Goal: Check status: Check status

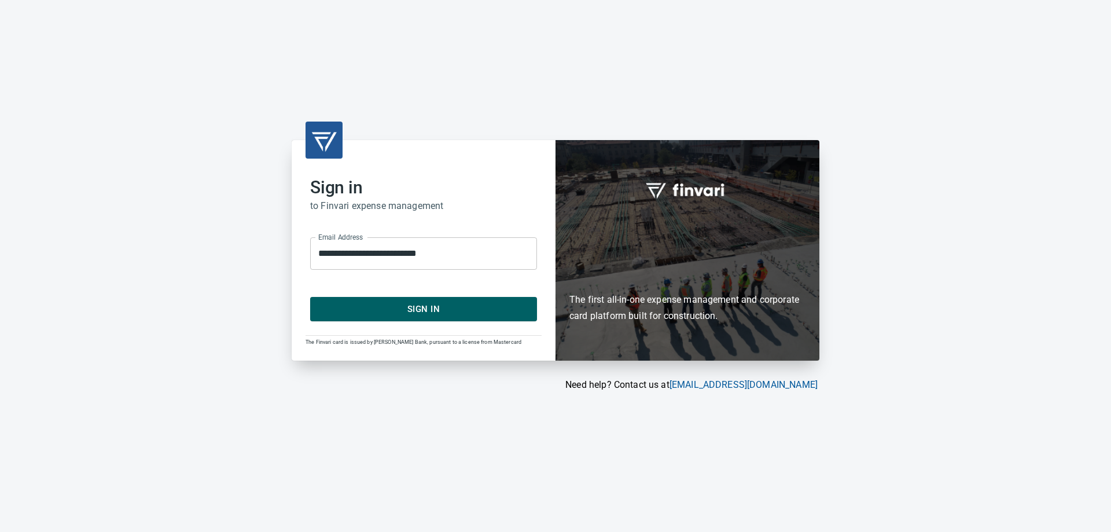
click at [455, 308] on span "Sign In" at bounding box center [423, 308] width 201 height 15
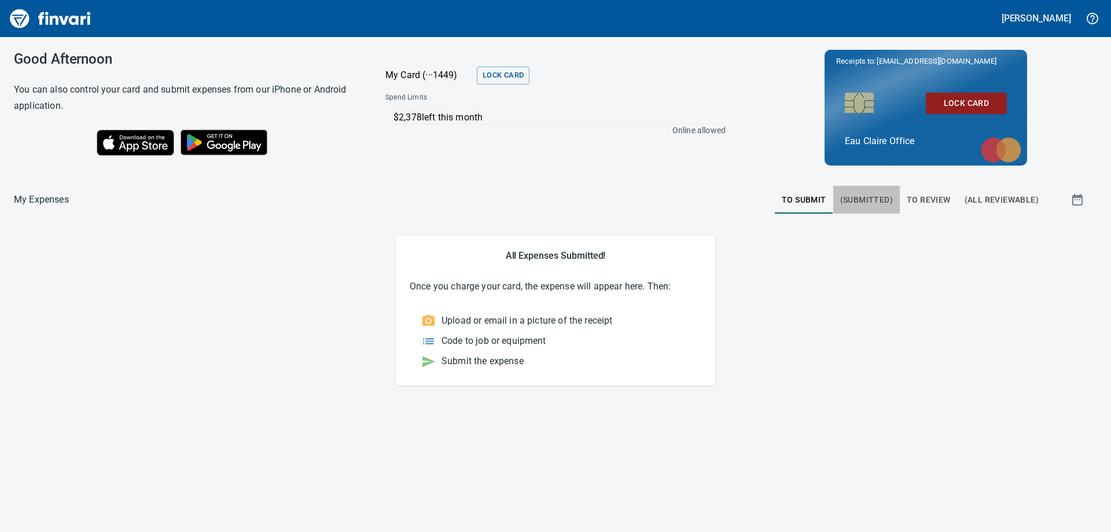
click at [882, 202] on span "(Submitted)" at bounding box center [866, 200] width 53 height 14
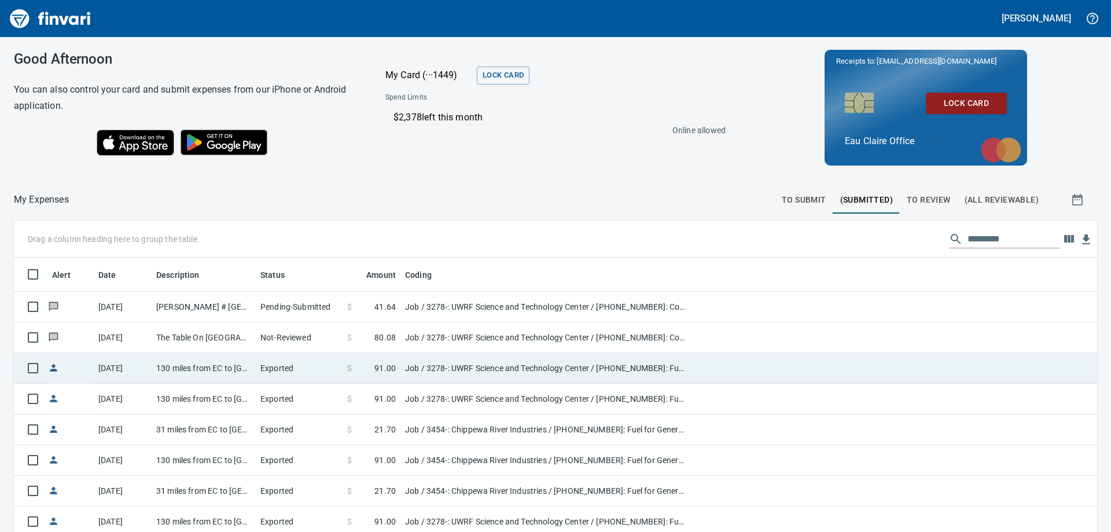
click at [230, 363] on td "130 miles from EC to UWRF" at bounding box center [204, 368] width 104 height 31
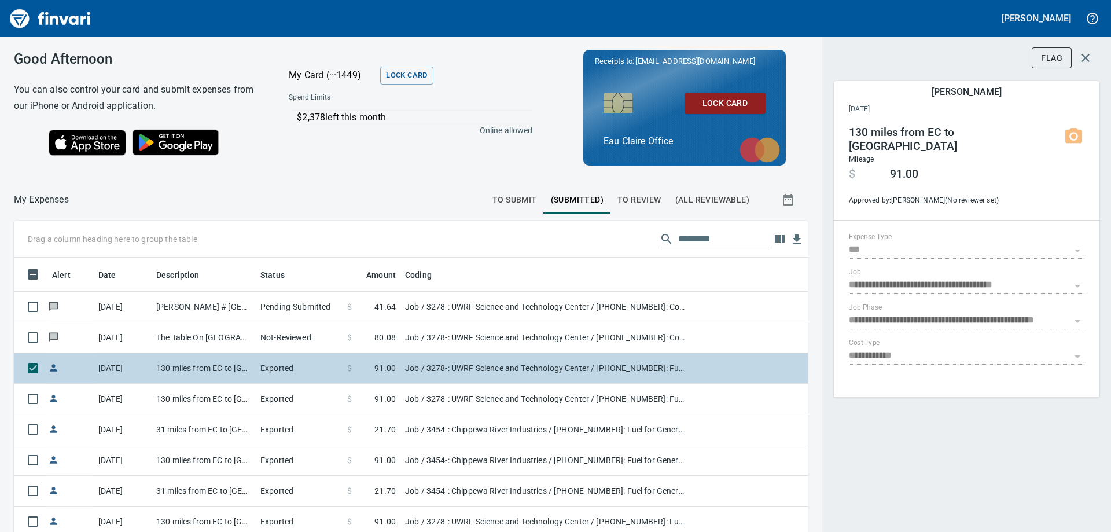
scroll to position [396, 768]
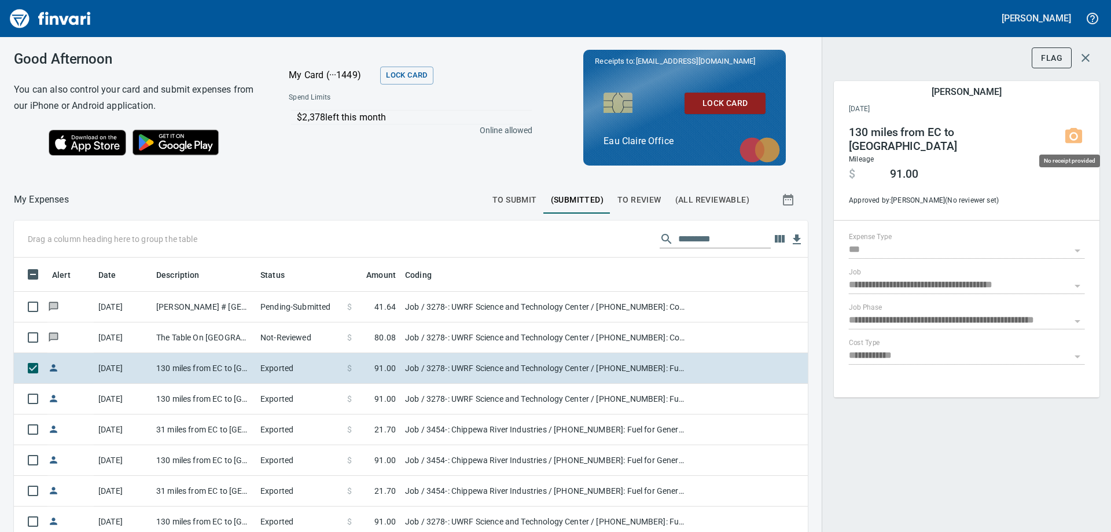
click at [1071, 130] on icon at bounding box center [1073, 135] width 17 height 15
click at [965, 165] on h4 "$ 91.00" at bounding box center [950, 173] width 203 height 16
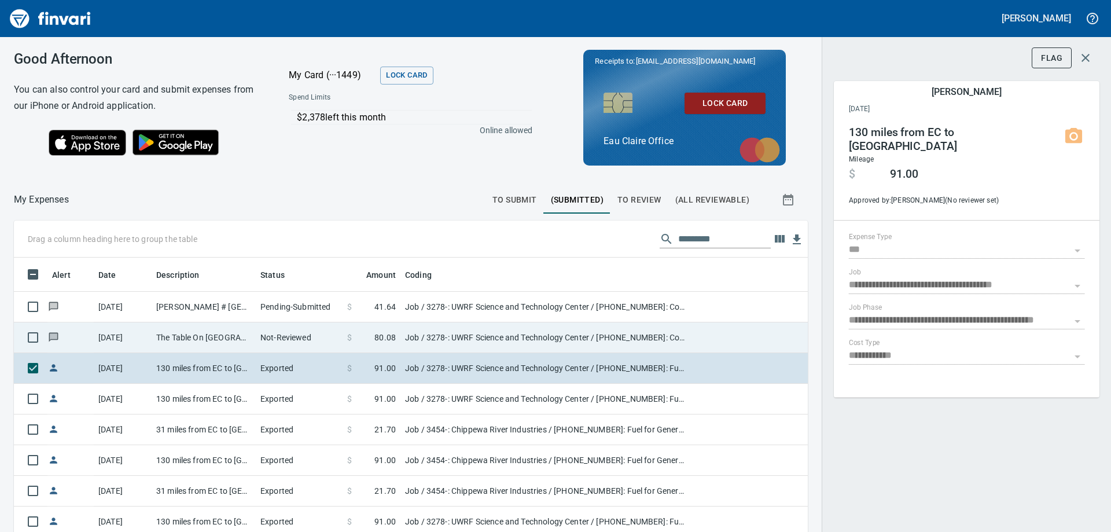
click at [501, 336] on td "Job / 3278-: UWRF Science and Technology Center / 01540-30-01: Consumable CM/GC…" at bounding box center [544, 337] width 289 height 31
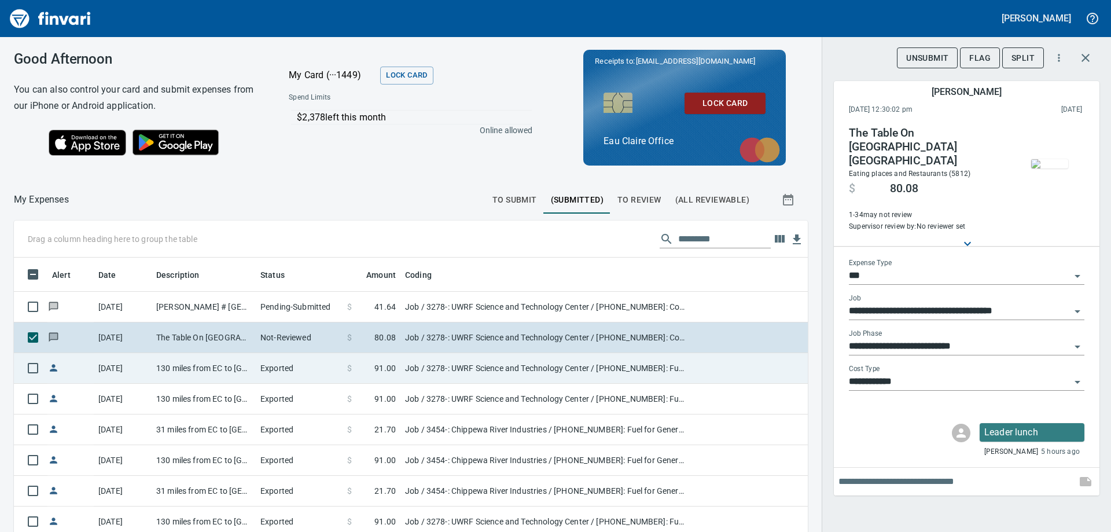
click at [516, 359] on td "Job / 3278-: UWRF Science and Technology Center / 01540-20-01: Fuel for General…" at bounding box center [544, 368] width 289 height 31
type input "**********"
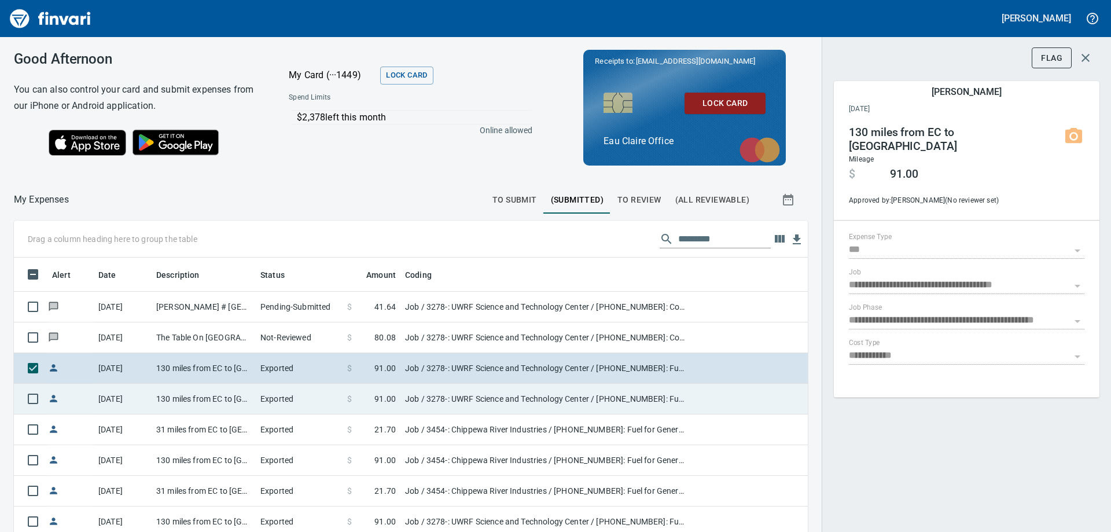
click at [520, 393] on td "Job / 3278-: UWRF Science and Technology Center / 01540-20-01: Fuel for General…" at bounding box center [544, 399] width 289 height 31
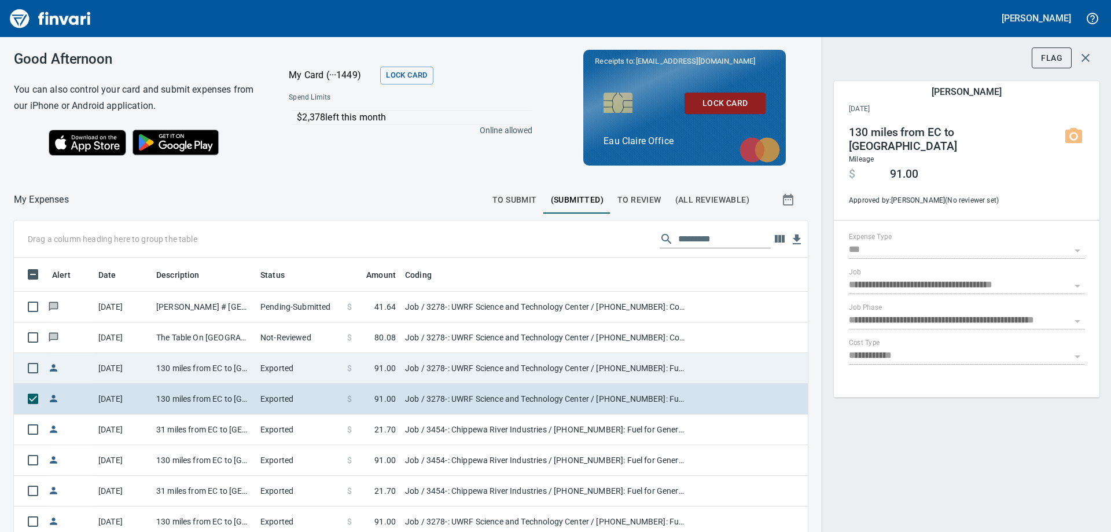
drag, startPoint x: 533, startPoint y: 384, endPoint x: 518, endPoint y: 363, distance: 25.7
click at [518, 363] on td "Job / 3278-: UWRF Science and Technology Center / 01540-20-01: Fuel for General…" at bounding box center [544, 368] width 289 height 31
